Goal: Task Accomplishment & Management: Complete application form

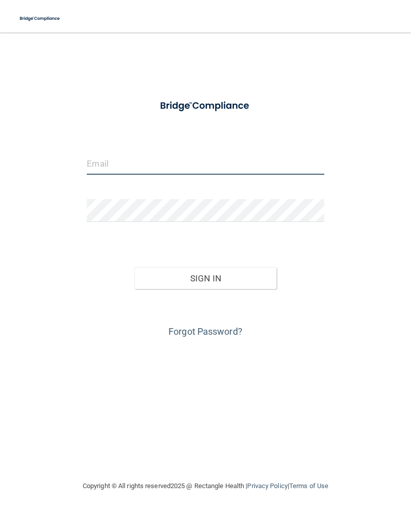
type input "[EMAIL_ADDRESS][DOMAIN_NAME]"
click at [205, 277] on button "Sign In" at bounding box center [206, 278] width 142 height 22
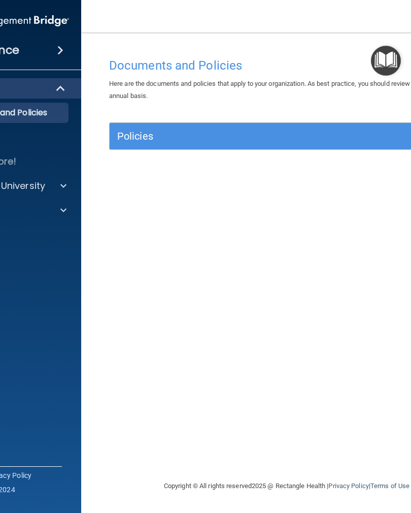
click at [111, 278] on div "Documents and Policies Here are the documents and policies that apply to your o…" at bounding box center [287, 266] width 371 height 427
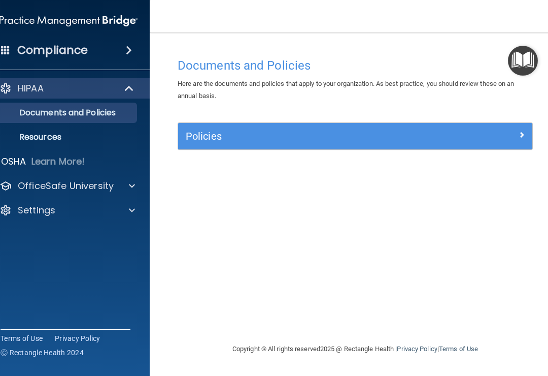
click at [120, 93] on div at bounding box center [129, 88] width 25 height 12
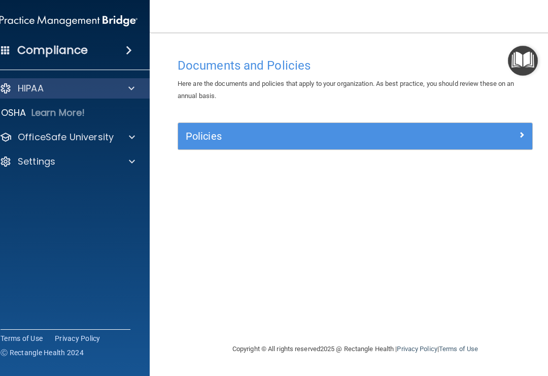
click at [411, 129] on span at bounding box center [522, 134] width 6 height 12
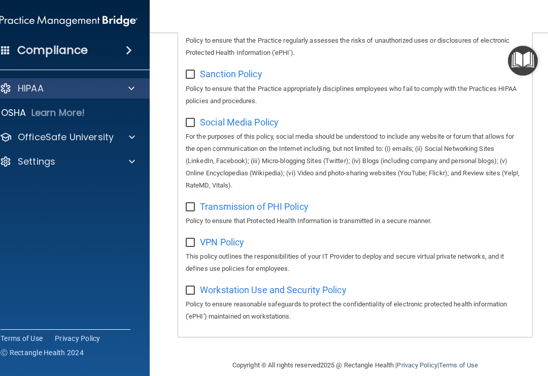
scroll to position [861, 0]
click at [128, 47] on span at bounding box center [129, 50] width 6 height 12
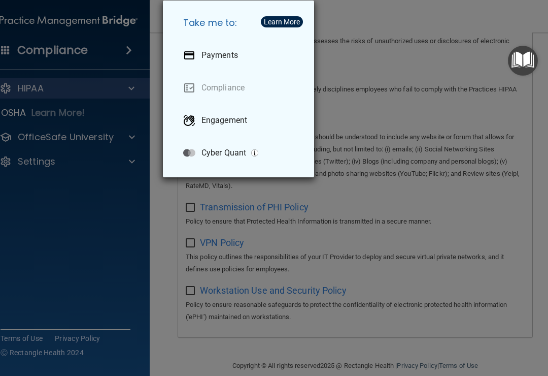
click at [130, 49] on div "Take me to: Payments Compliance Engagement Cyber Quant" at bounding box center [274, 188] width 548 height 376
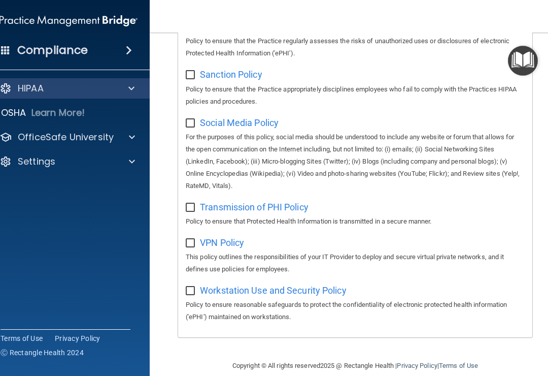
click at [128, 48] on span at bounding box center [129, 50] width 6 height 12
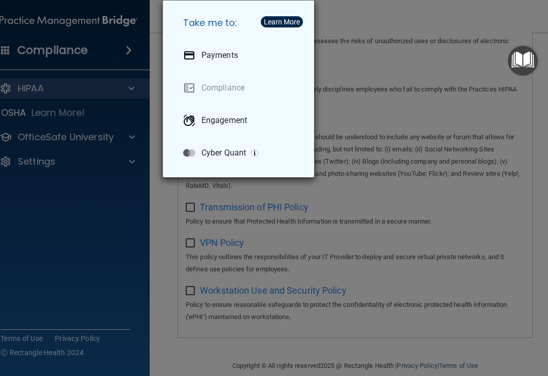
click at [127, 53] on div "Take me to: Payments Compliance Engagement Cyber Quant" at bounding box center [274, 188] width 548 height 376
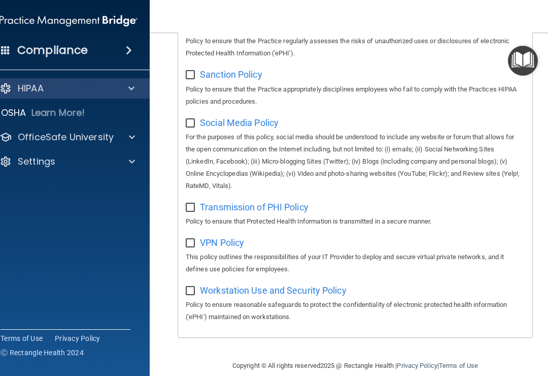
click at [131, 87] on span at bounding box center [131, 88] width 6 height 12
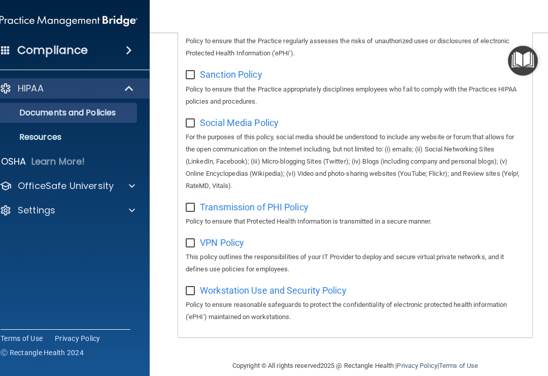
click at [57, 134] on p "Resources" at bounding box center [63, 137] width 139 height 10
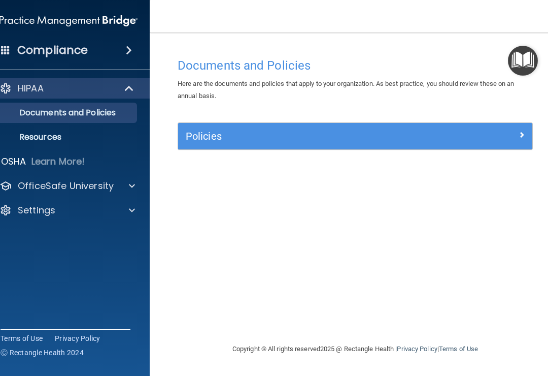
click at [525, 135] on div at bounding box center [488, 134] width 89 height 12
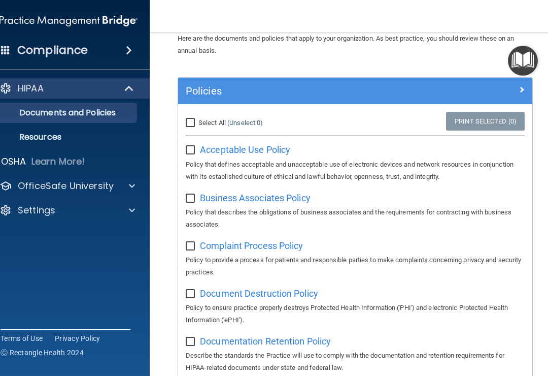
scroll to position [45, 0]
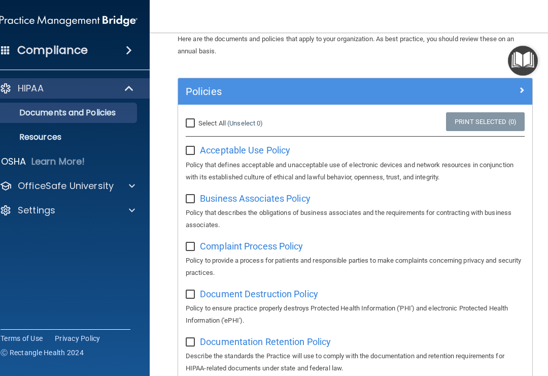
click at [524, 91] on span at bounding box center [522, 90] width 6 height 12
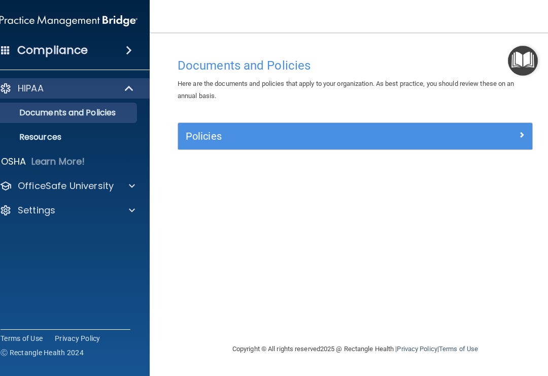
scroll to position [0, 0]
click at [521, 88] on div "Here are the documents and policies that apply to your organization. As best pr…" at bounding box center [355, 90] width 371 height 24
click at [524, 134] on span at bounding box center [522, 134] width 6 height 12
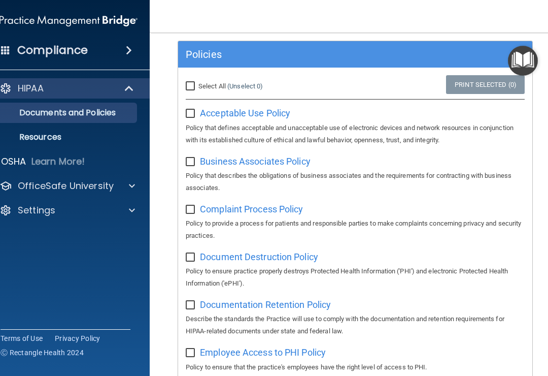
scroll to position [83, 0]
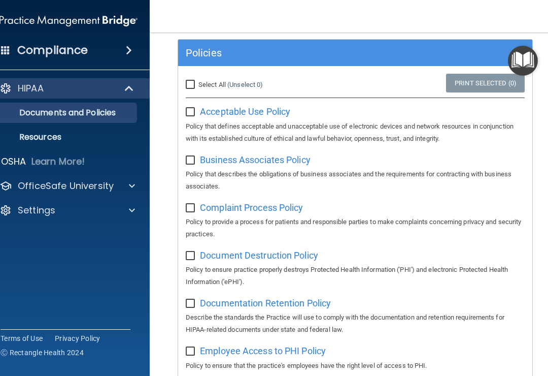
click at [69, 136] on p "Resources" at bounding box center [63, 137] width 139 height 10
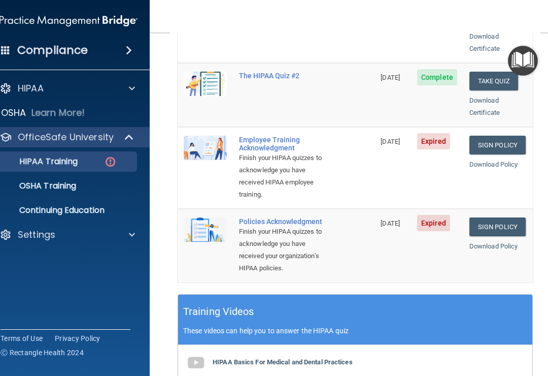
scroll to position [253, 0]
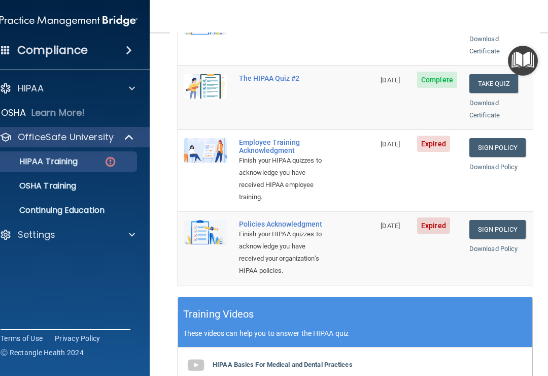
click at [502, 138] on link "Sign Policy" at bounding box center [498, 147] width 56 height 19
click at [501, 138] on link "Sign Policy" at bounding box center [498, 147] width 56 height 19
click at [500, 220] on link "Sign Policy" at bounding box center [498, 229] width 56 height 19
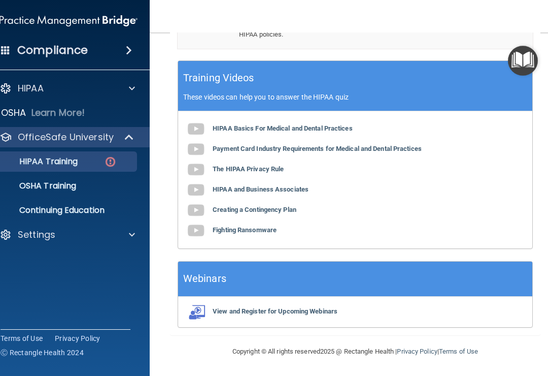
scroll to position [488, 0]
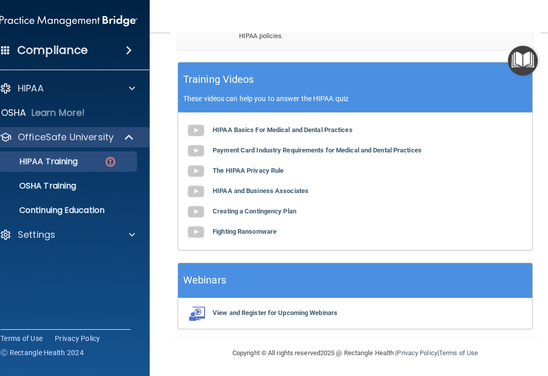
click at [57, 185] on p "OSHA Training" at bounding box center [35, 186] width 82 height 10
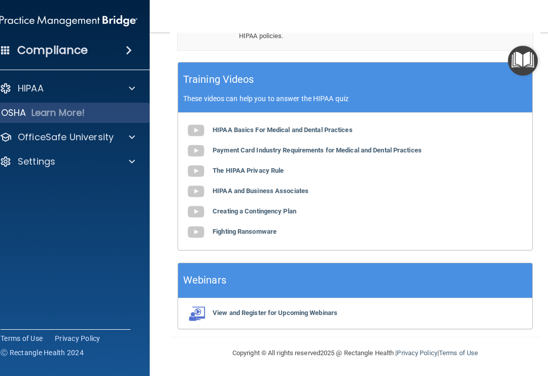
scroll to position [156, 0]
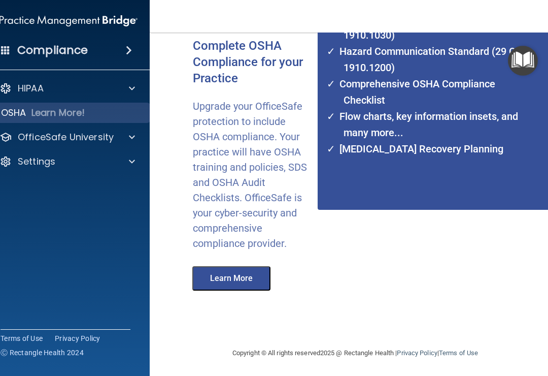
click at [139, 140] on div at bounding box center [130, 137] width 25 height 12
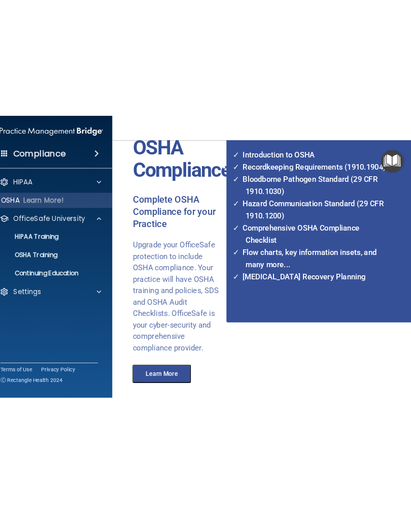
scroll to position [85, 32]
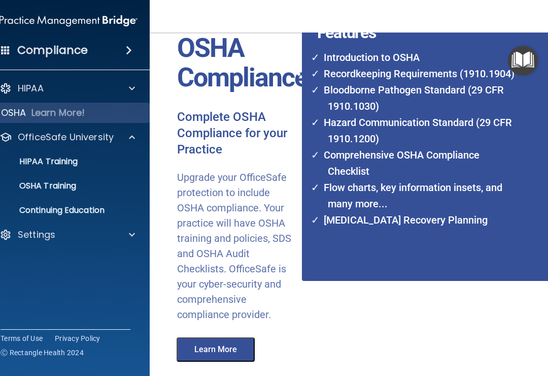
click at [135, 85] on span at bounding box center [132, 88] width 6 height 12
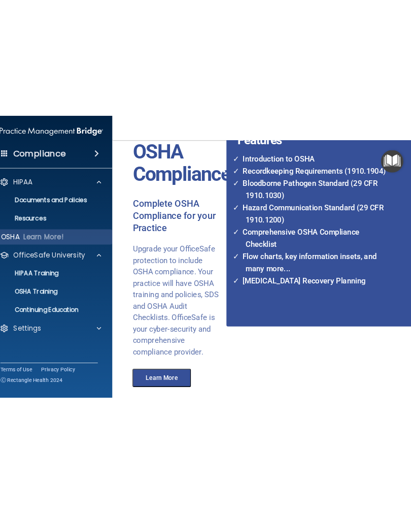
scroll to position [85, 0]
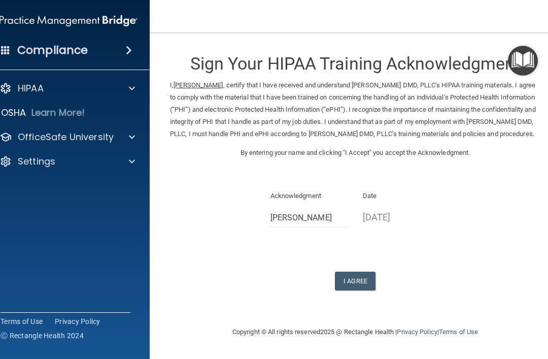
scroll to position [1, 0]
click at [361, 281] on button "I Agree" at bounding box center [355, 281] width 41 height 19
click at [363, 281] on button "I Agree" at bounding box center [355, 281] width 41 height 19
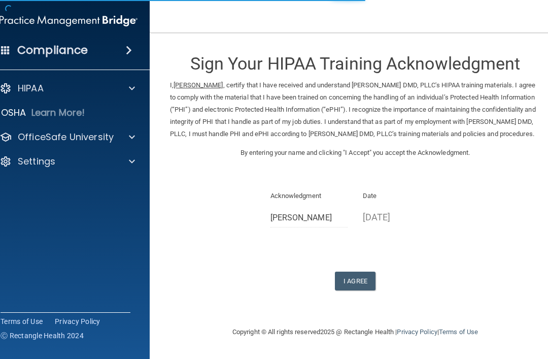
click at [352, 284] on button "I Agree" at bounding box center [355, 281] width 41 height 19
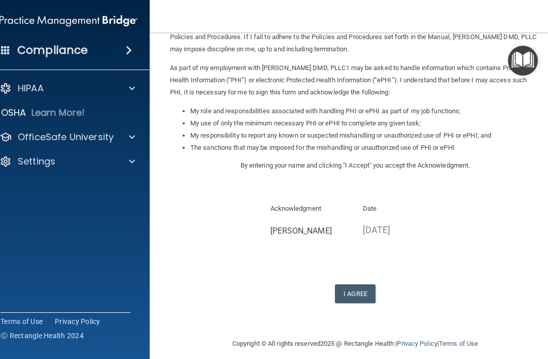
scroll to position [96, 0]
click at [353, 286] on button "I Agree" at bounding box center [355, 294] width 41 height 19
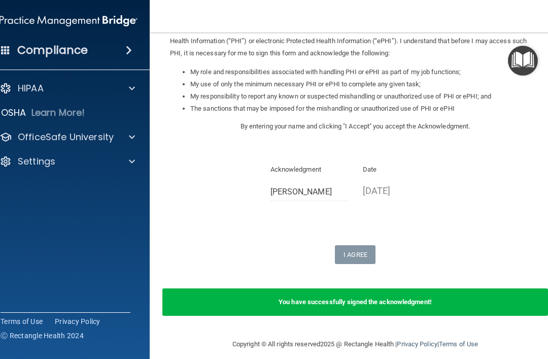
scroll to position [136, 0]
